Goal: Navigation & Orientation: Find specific page/section

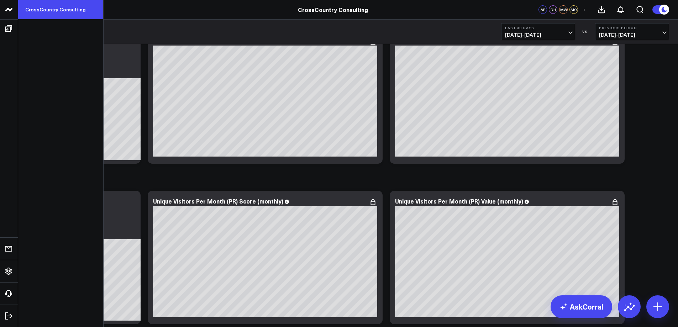
click at [74, 9] on link "CrossCountry Consulting" at bounding box center [60, 9] width 85 height 19
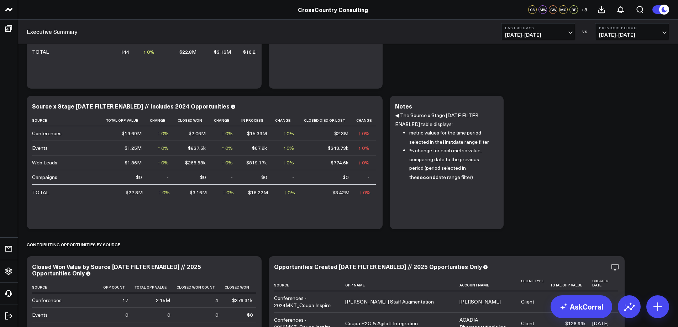
scroll to position [111, 0]
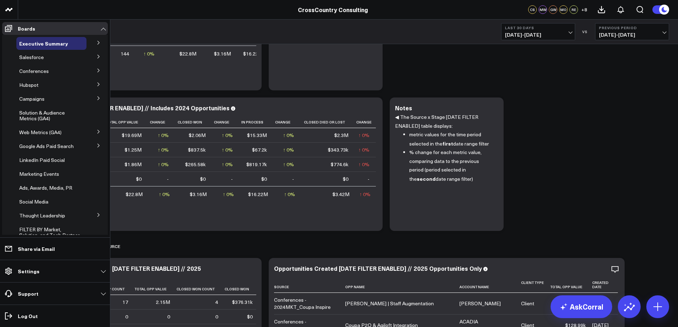
click at [92, 96] on button at bounding box center [98, 98] width 19 height 11
click at [31, 168] on span "TAS" at bounding box center [29, 168] width 10 height 7
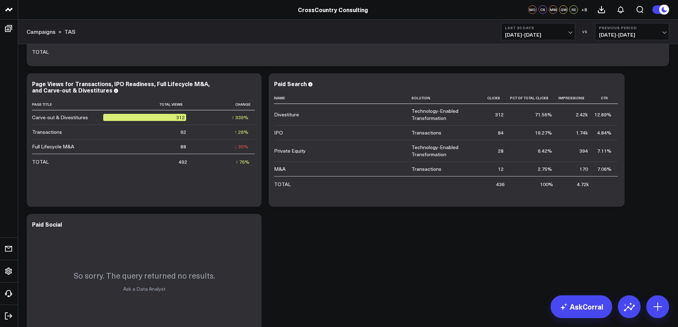
scroll to position [328, 0]
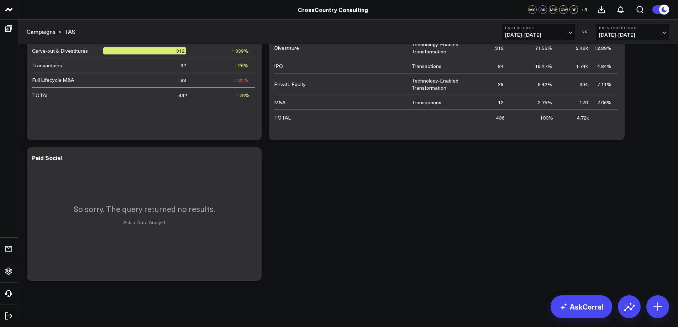
click at [660, 28] on b "Previous Period" at bounding box center [632, 28] width 66 height 4
click at [620, 87] on link "No Comparison" at bounding box center [632, 89] width 73 height 14
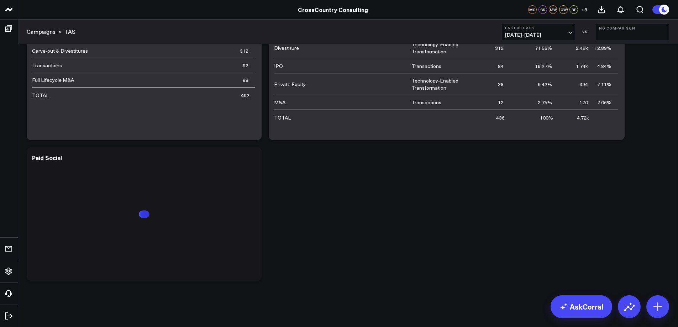
click at [570, 33] on span "07/13/25 - 08/11/25" at bounding box center [538, 35] width 66 height 6
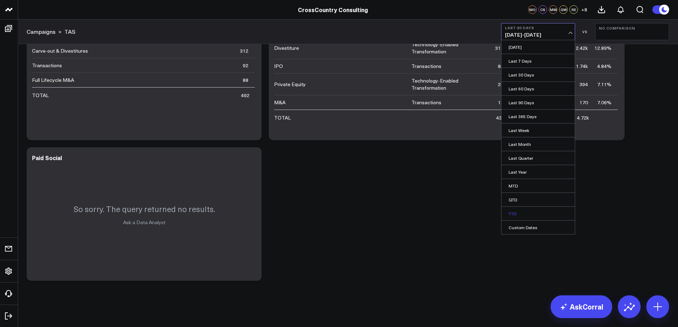
click at [517, 211] on link "YTD" at bounding box center [538, 214] width 73 height 14
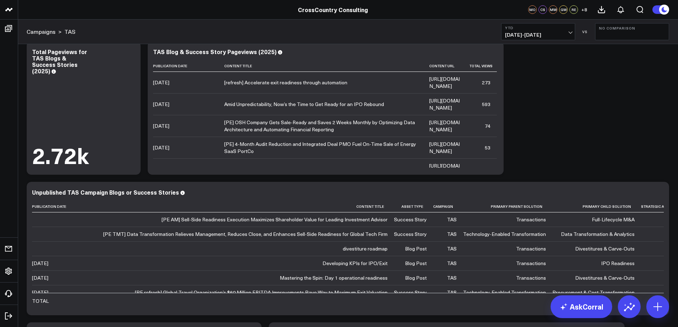
scroll to position [15, 0]
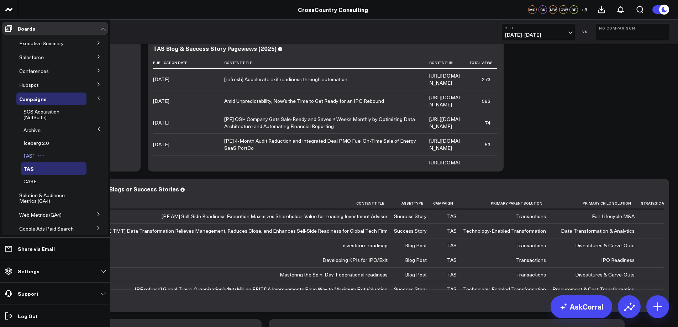
click at [32, 156] on span "FAST" at bounding box center [30, 155] width 12 height 7
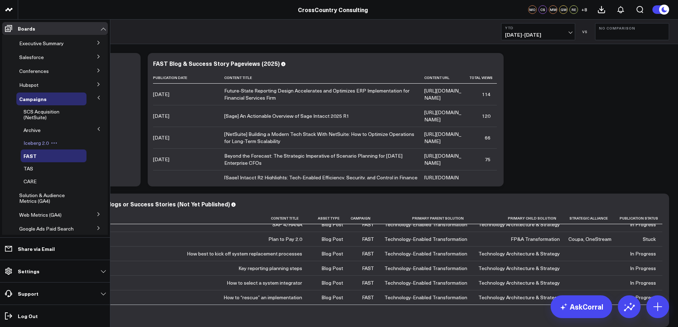
click at [38, 140] on span "Iceberg 2.0" at bounding box center [36, 143] width 25 height 7
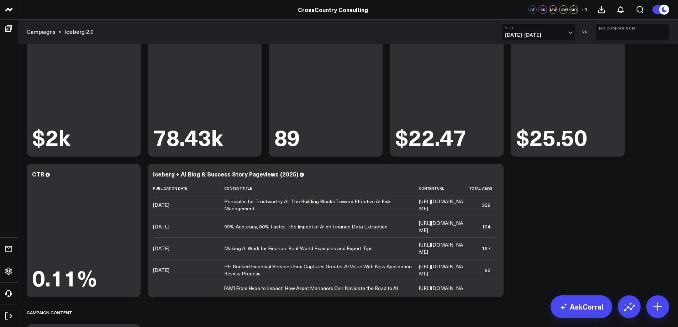
scroll to position [1286, 0]
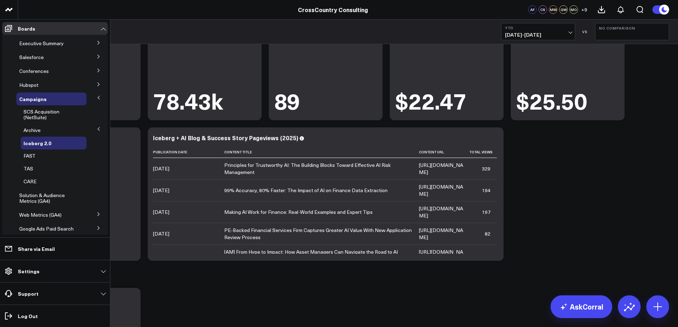
click at [96, 58] on icon at bounding box center [98, 56] width 4 height 4
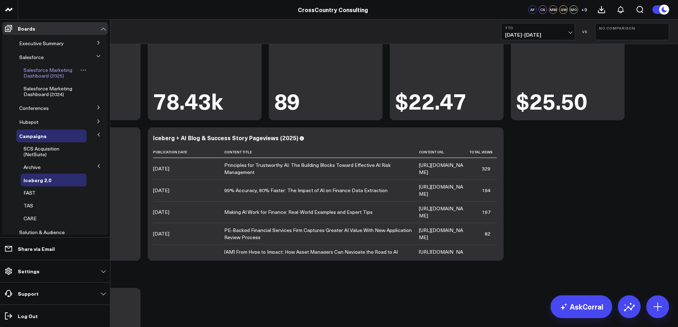
click at [56, 73] on span "Salesforce Marketing Dashboard (2025)" at bounding box center [48, 73] width 49 height 12
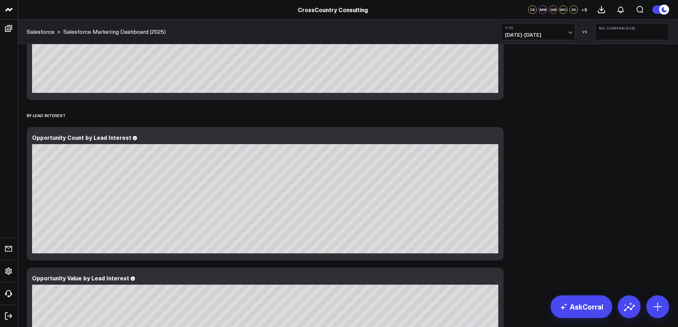
scroll to position [725, 0]
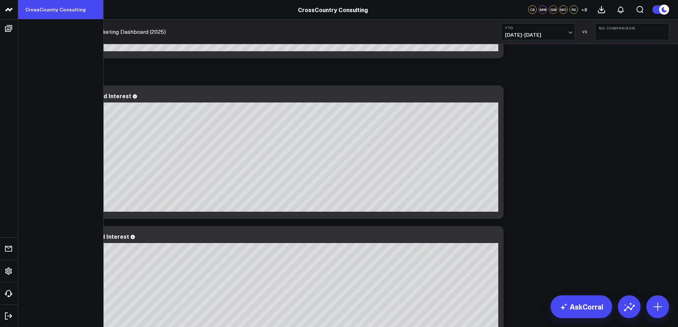
click at [43, 10] on link "CrossCountry Consulting" at bounding box center [60, 9] width 85 height 19
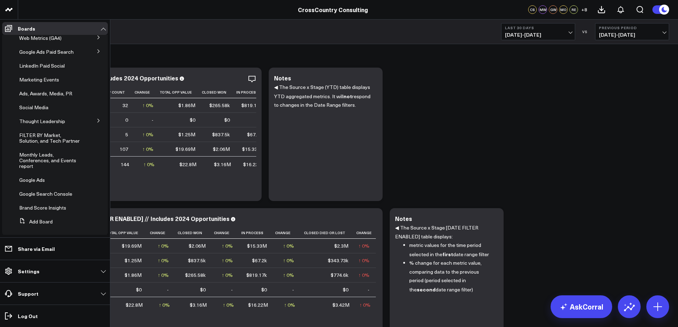
scroll to position [110, 0]
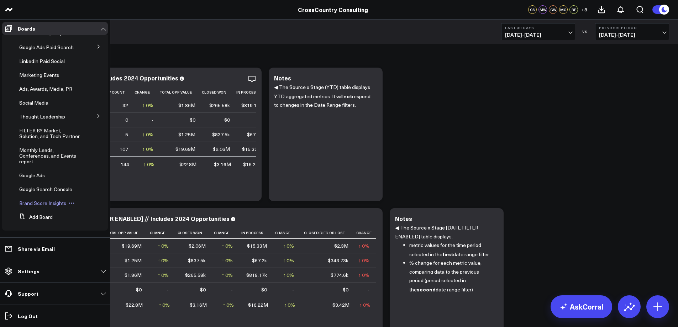
click at [39, 199] on div "Brand Score Insights" at bounding box center [51, 203] width 70 height 13
click at [38, 204] on span "Brand Score Insights" at bounding box center [42, 203] width 47 height 7
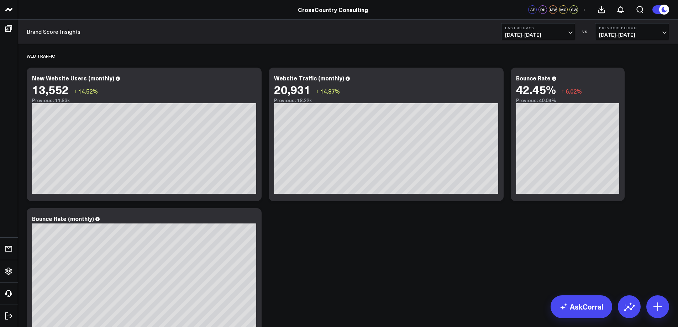
scroll to position [12, 0]
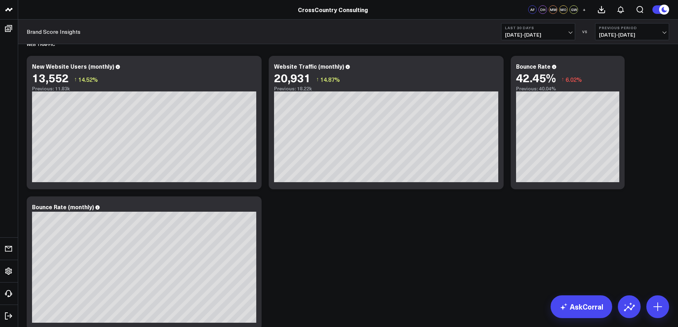
click at [657, 10] on button at bounding box center [660, 9] width 17 height 9
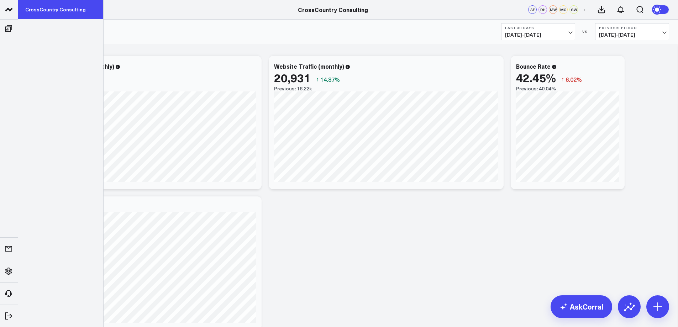
click at [66, 7] on link "CrossCountry Consulting" at bounding box center [60, 9] width 85 height 19
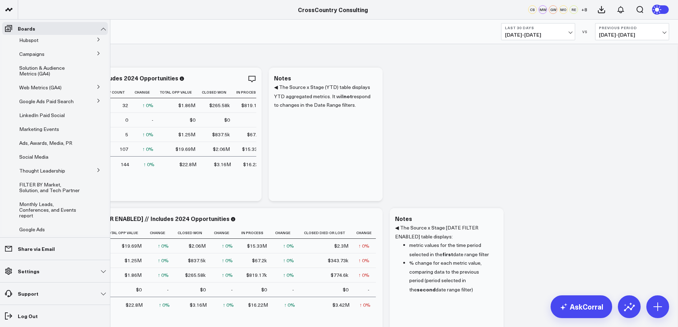
scroll to position [50, 0]
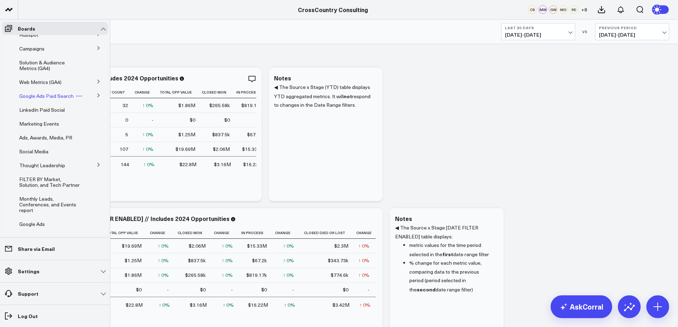
click at [30, 98] on span "Google Ads Paid Search" at bounding box center [46, 96] width 54 height 7
